Goal: Task Accomplishment & Management: Complete application form

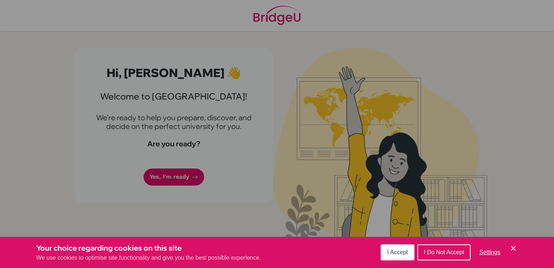
click at [399, 252] on span "I Accept" at bounding box center [397, 252] width 21 height 6
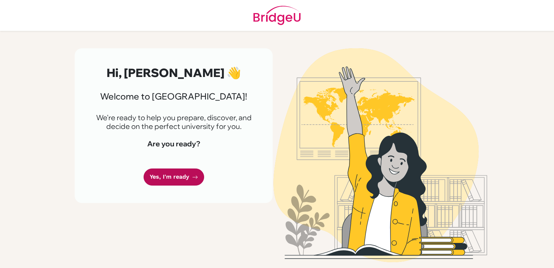
click at [169, 177] on link "Yes, I'm ready" at bounding box center [174, 176] width 61 height 17
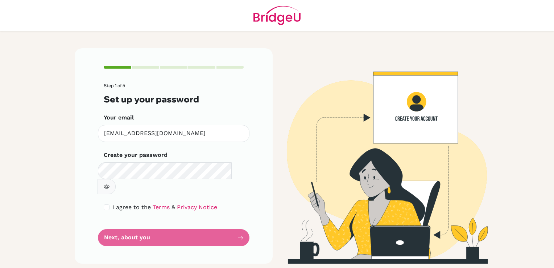
click at [116, 179] on button "button" at bounding box center [107, 186] width 18 height 15
click at [106, 204] on input "checkbox" at bounding box center [107, 207] width 6 height 6
checkbox input "true"
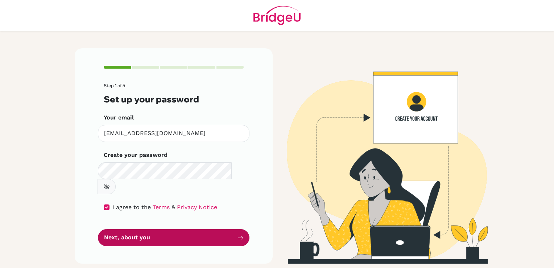
click at [155, 229] on button "Next, about you" at bounding box center [174, 237] width 152 height 17
